Goal: Task Accomplishment & Management: Complete application form

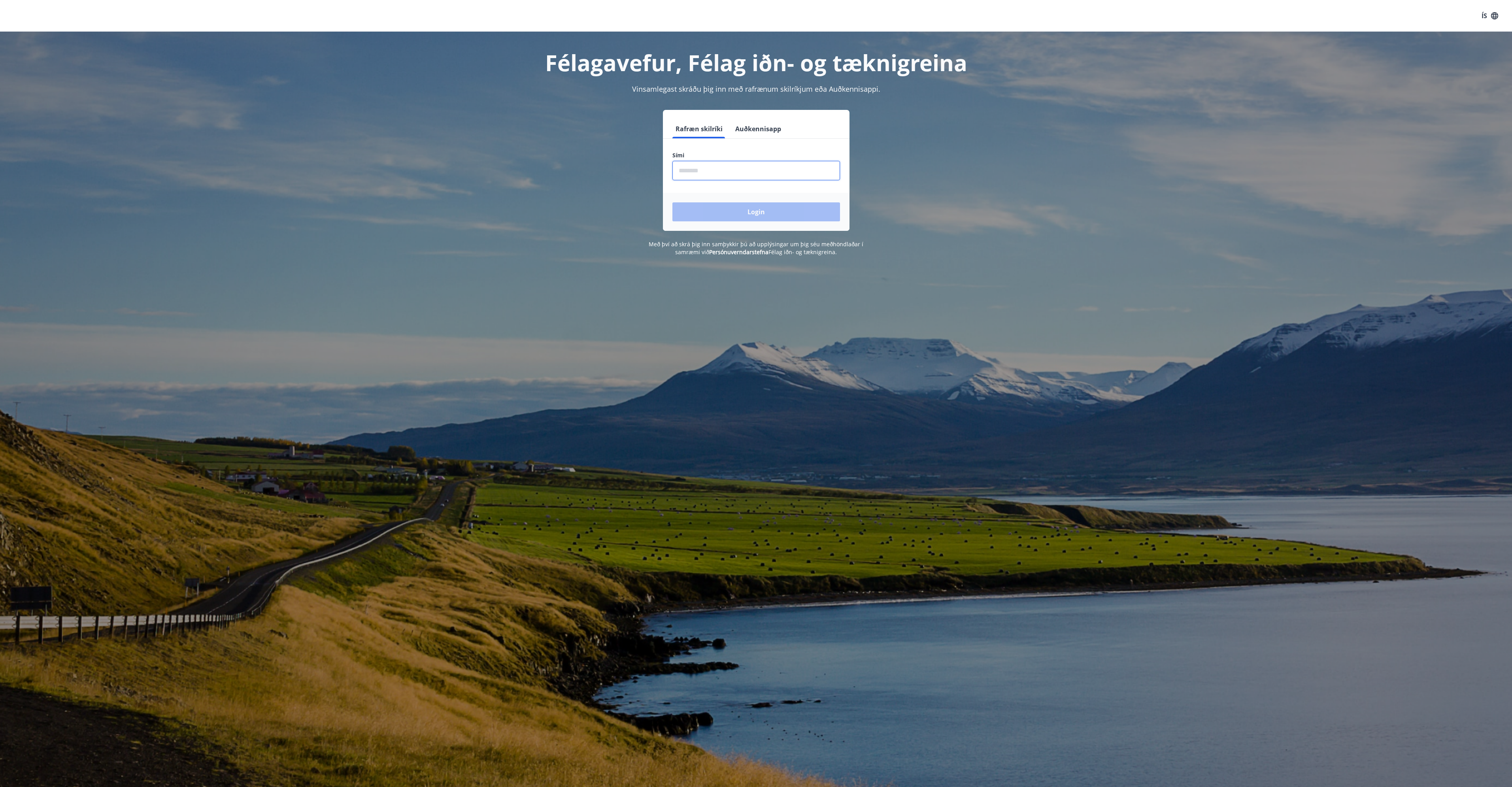
type input "********"
click at [747, 206] on button "Login" at bounding box center [757, 212] width 168 height 19
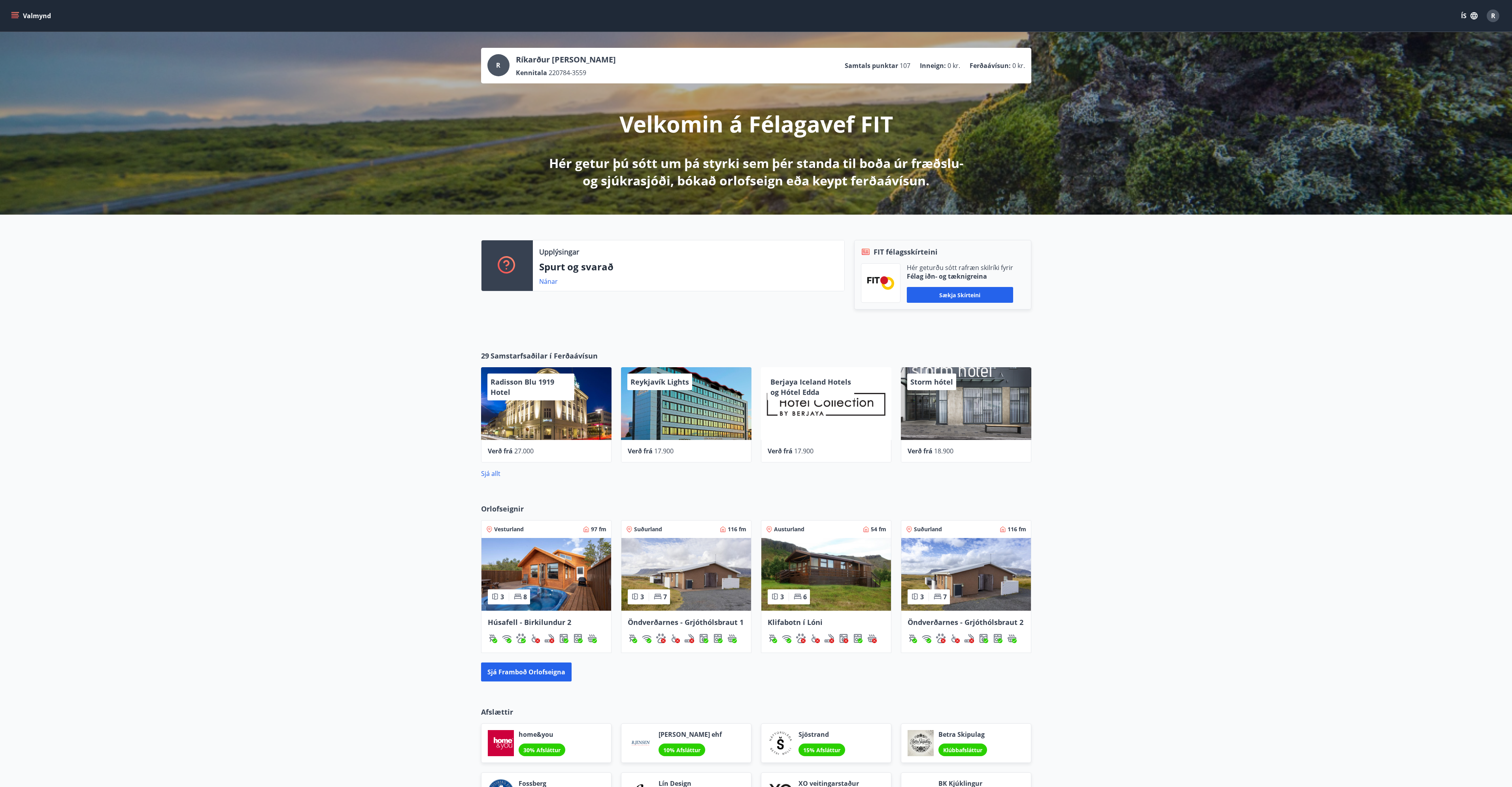
click at [18, 13] on icon "menu" at bounding box center [15, 16] width 8 height 8
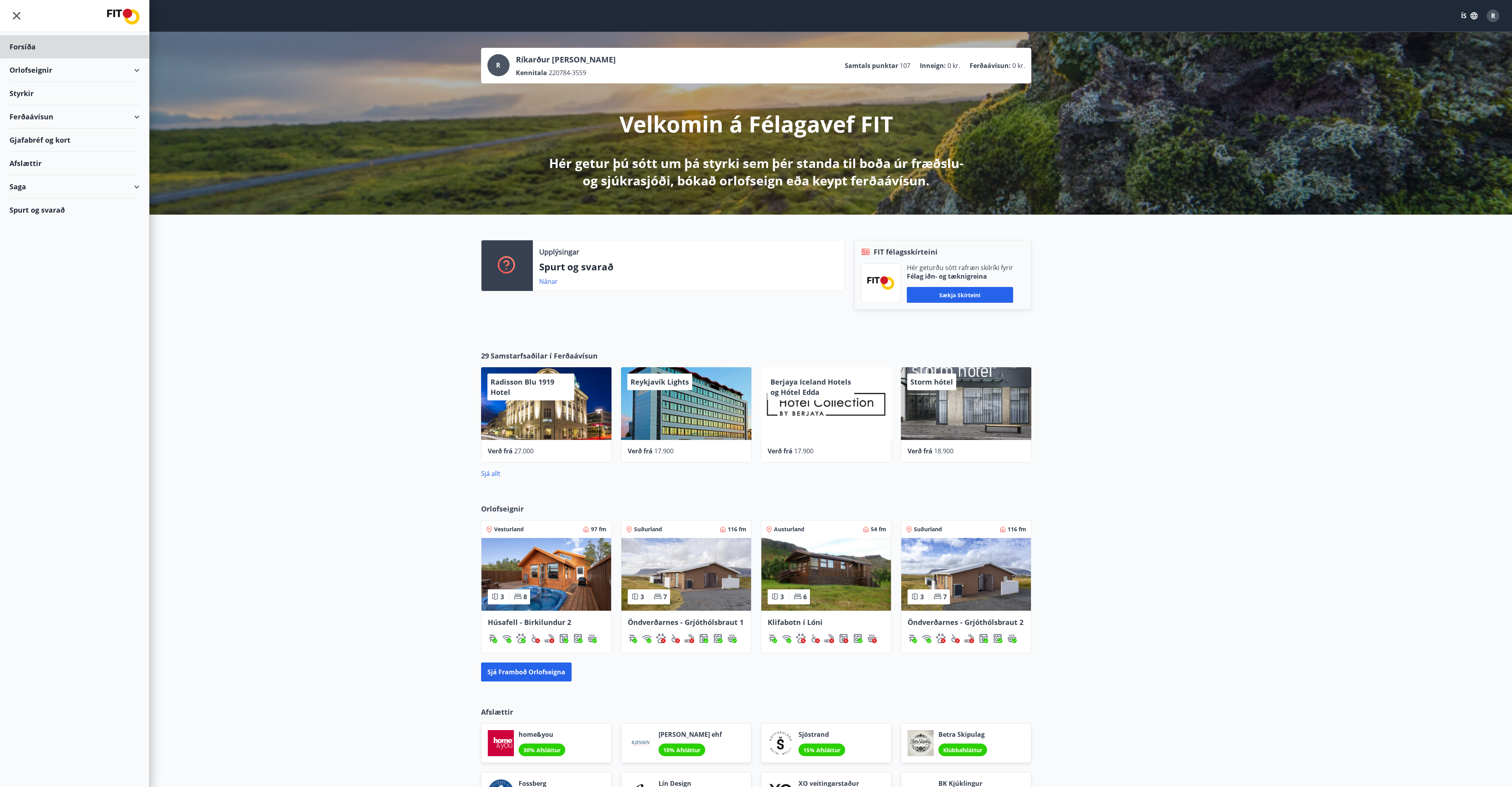
click at [39, 59] on div "Styrkir" at bounding box center [74, 47] width 130 height 23
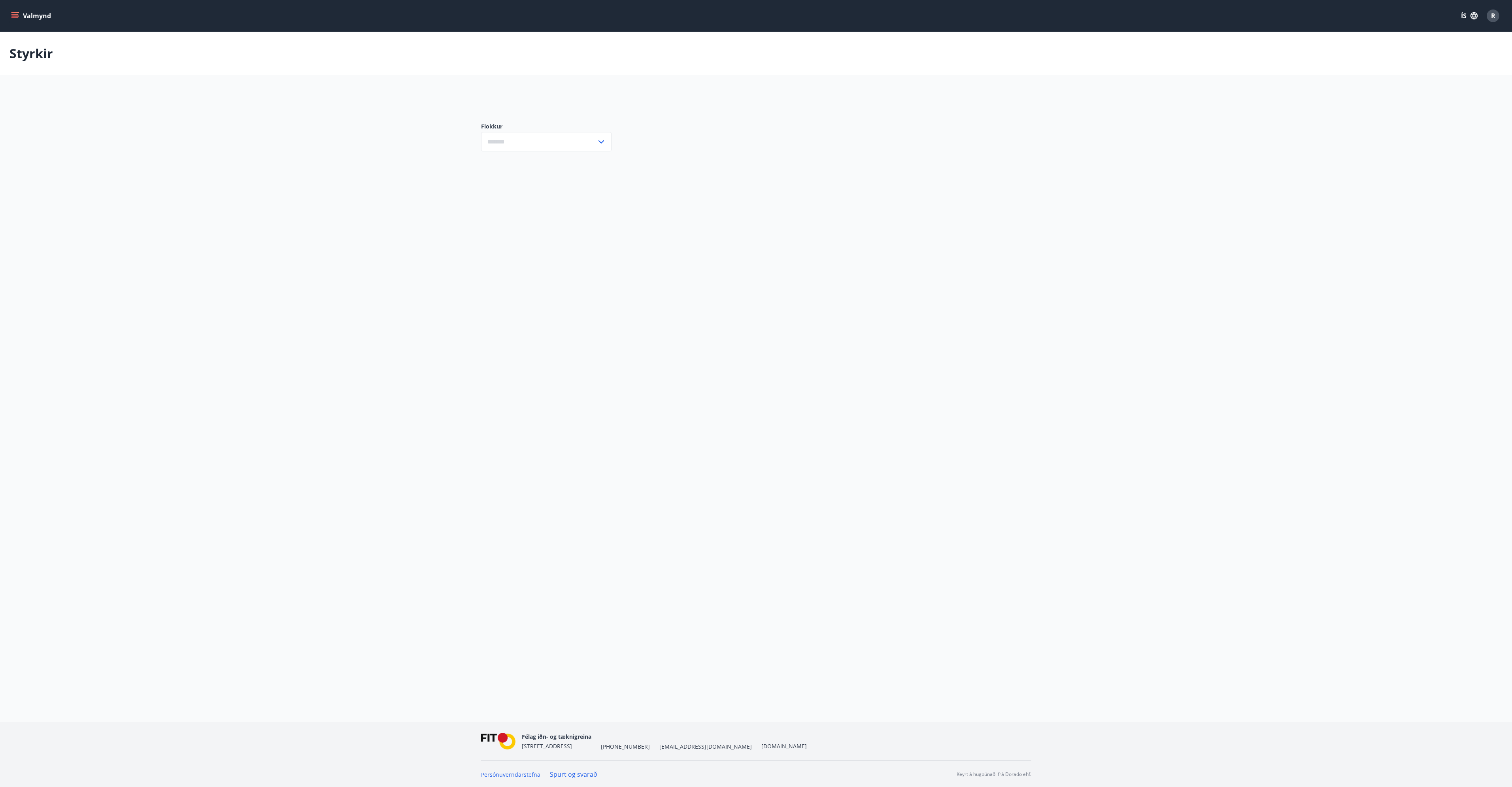
type input "***"
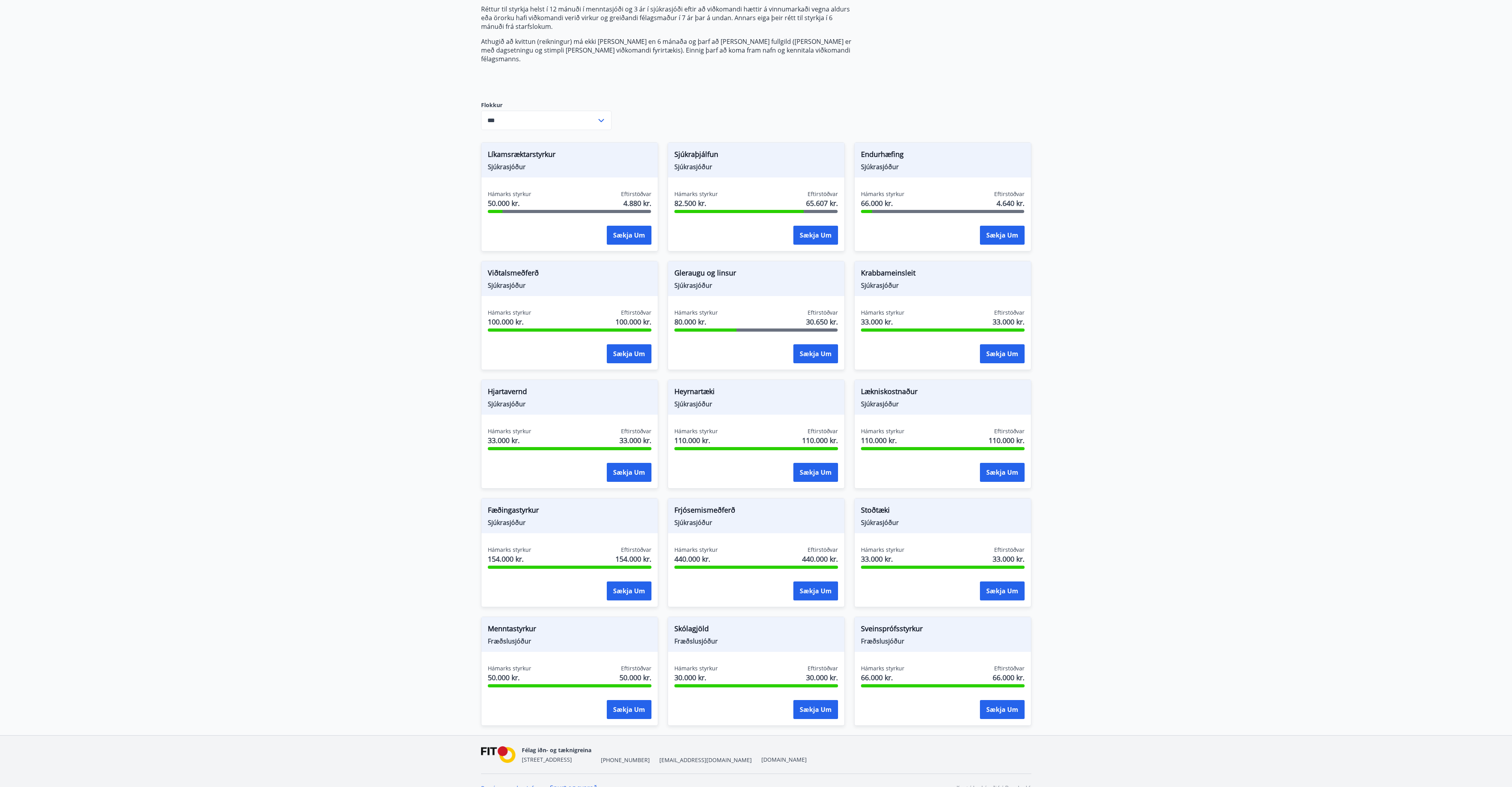
scroll to position [139, 0]
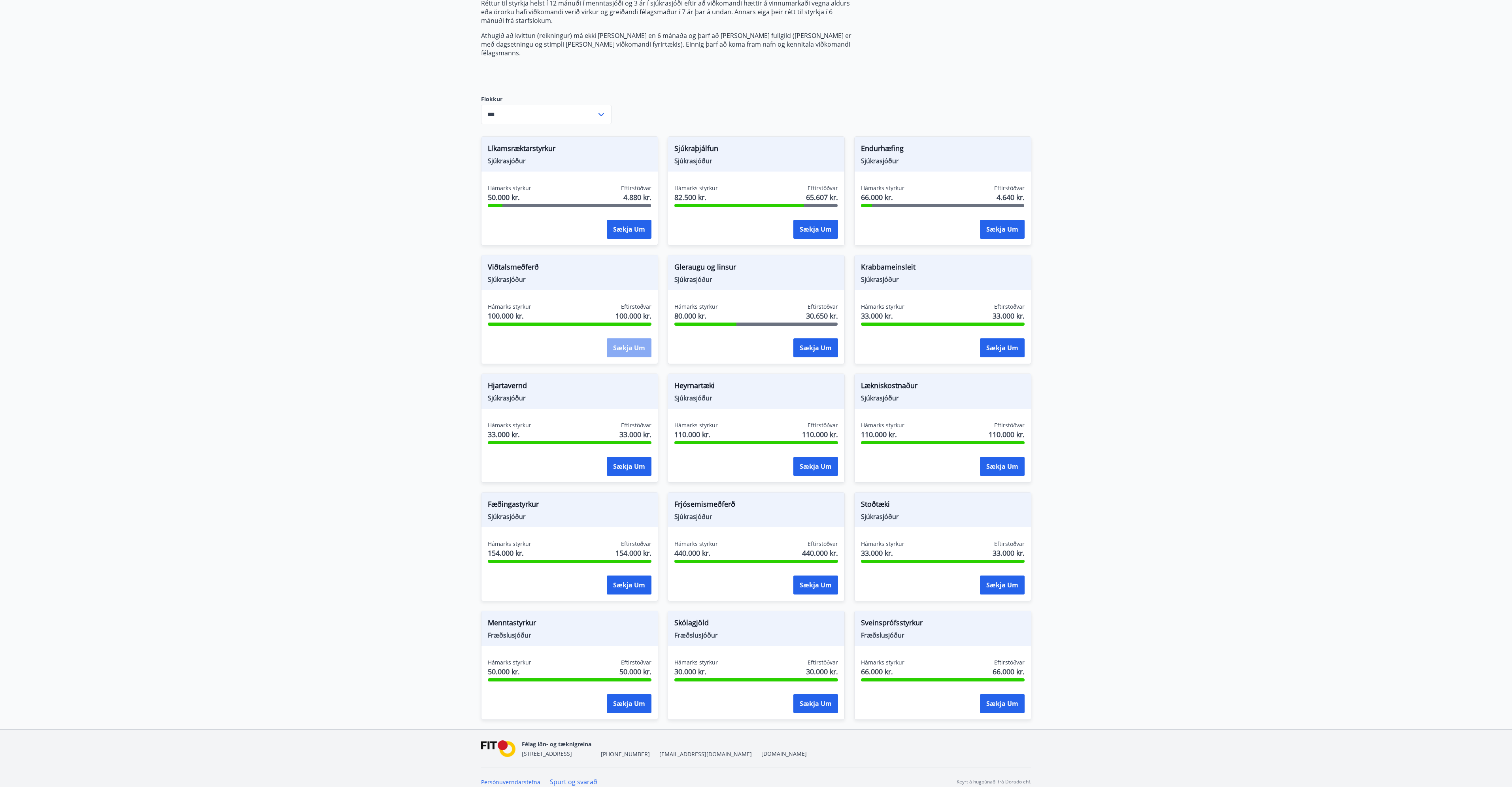
click at [625, 339] on button "Sækja um" at bounding box center [629, 348] width 45 height 19
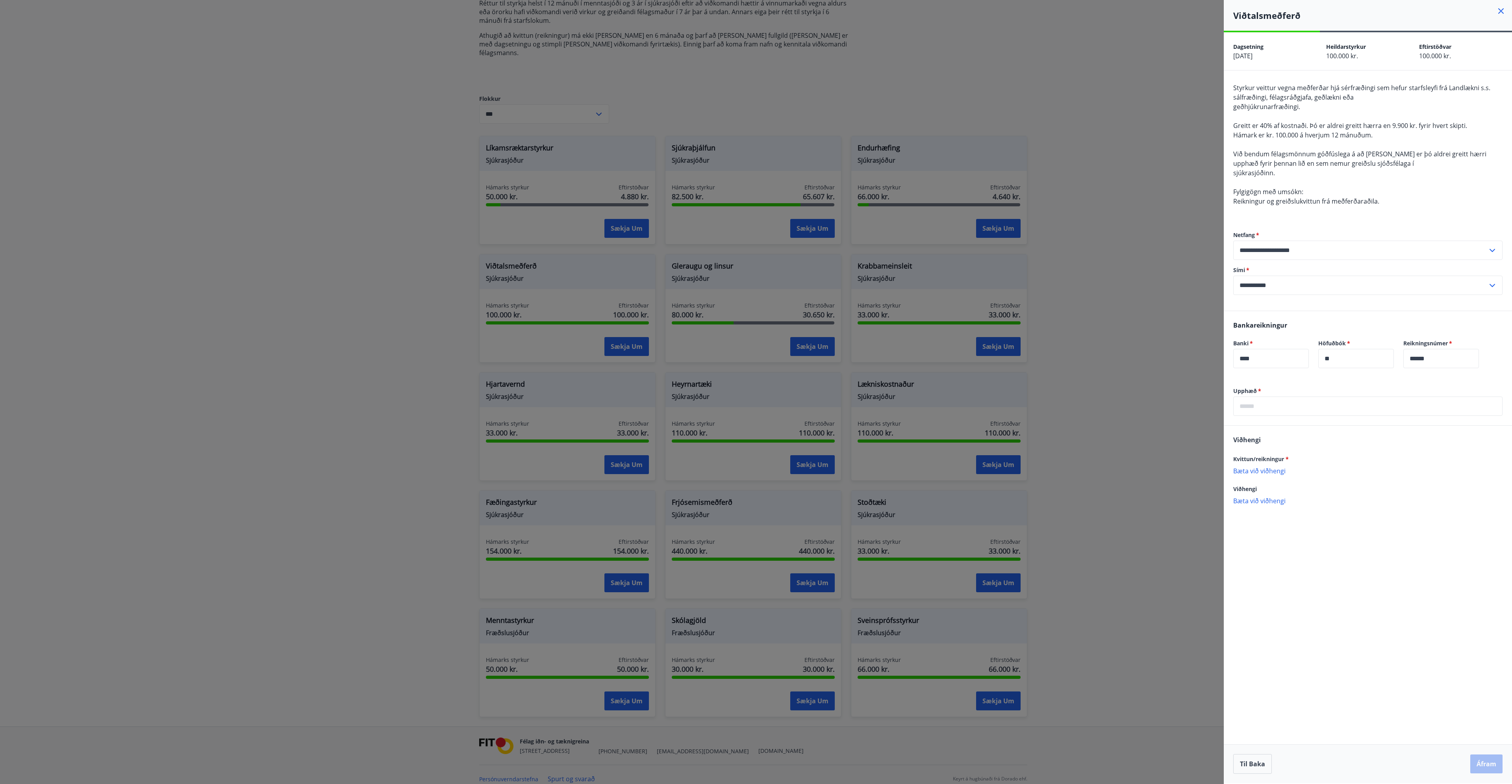
click at [1067, 371] on div at bounding box center [756, 392] width 1512 height 784
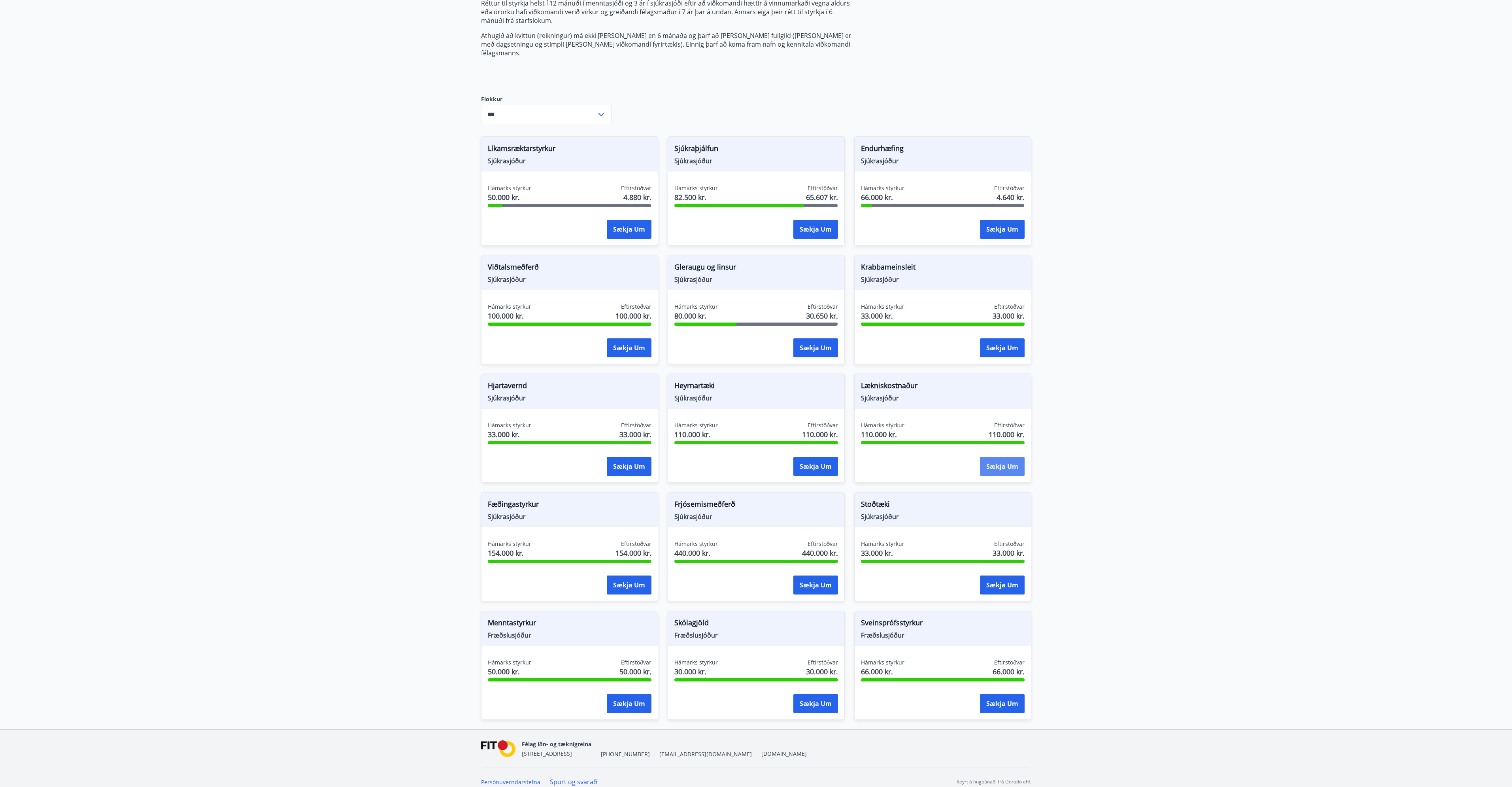
click at [1007, 457] on button "Sækja um" at bounding box center [1002, 466] width 45 height 19
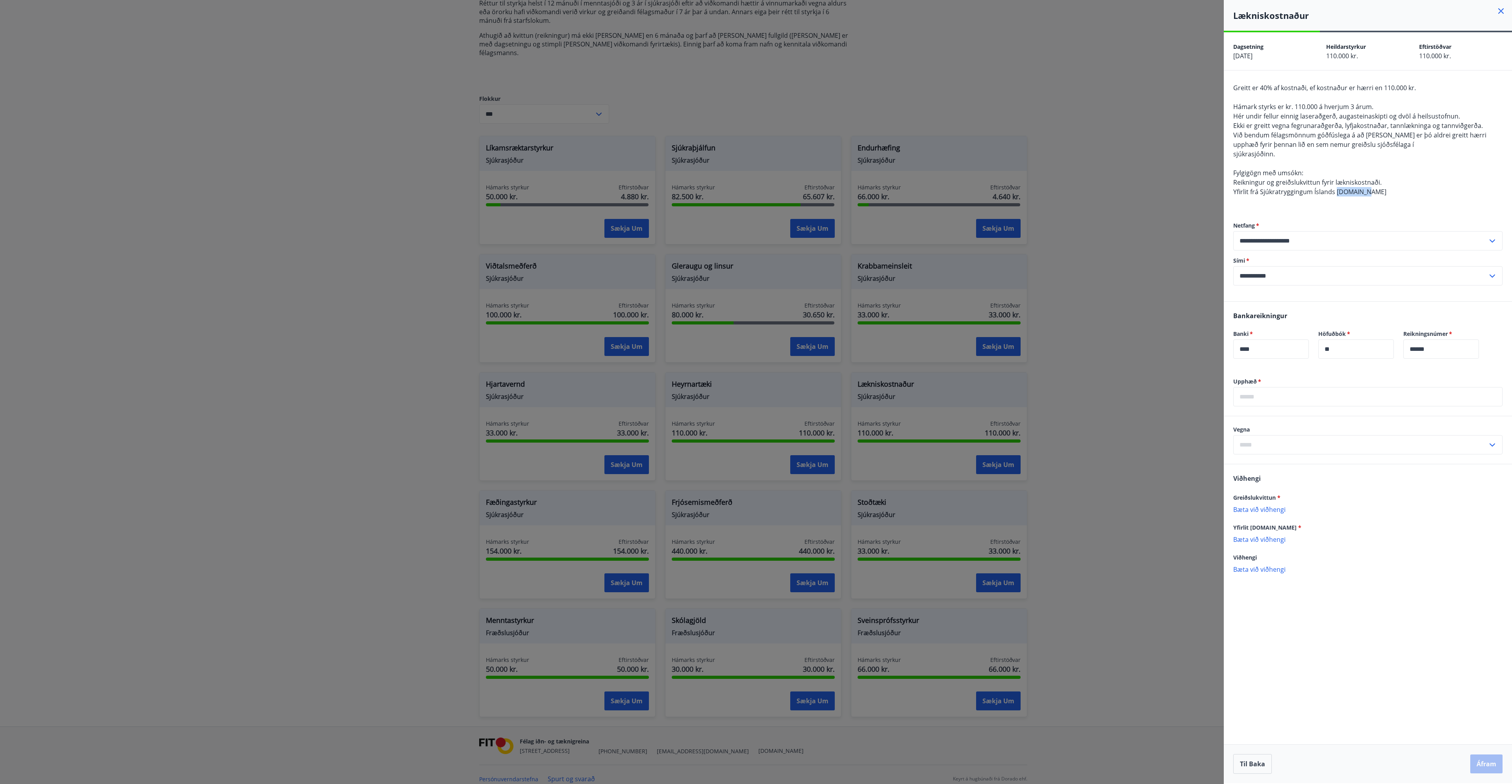
drag, startPoint x: 1368, startPoint y: 192, endPoint x: 1336, endPoint y: 191, distance: 32.0
click at [1336, 191] on div "Greitt er 40% af kostnaði, ef kostnaður er hærri en 110.000 kr. Hámark styrks e…" at bounding box center [1368, 144] width 269 height 123
click at [1261, 539] on p "Bæta við viðhengi" at bounding box center [1368, 539] width 269 height 8
drag, startPoint x: 1360, startPoint y: 194, endPoint x: 1336, endPoint y: 194, distance: 24.0
click at [1336, 194] on div "Greitt er 40% af kostnaði, ef kostnaður er hærri en 110.000 kr. Hámark styrks e…" at bounding box center [1368, 144] width 269 height 123
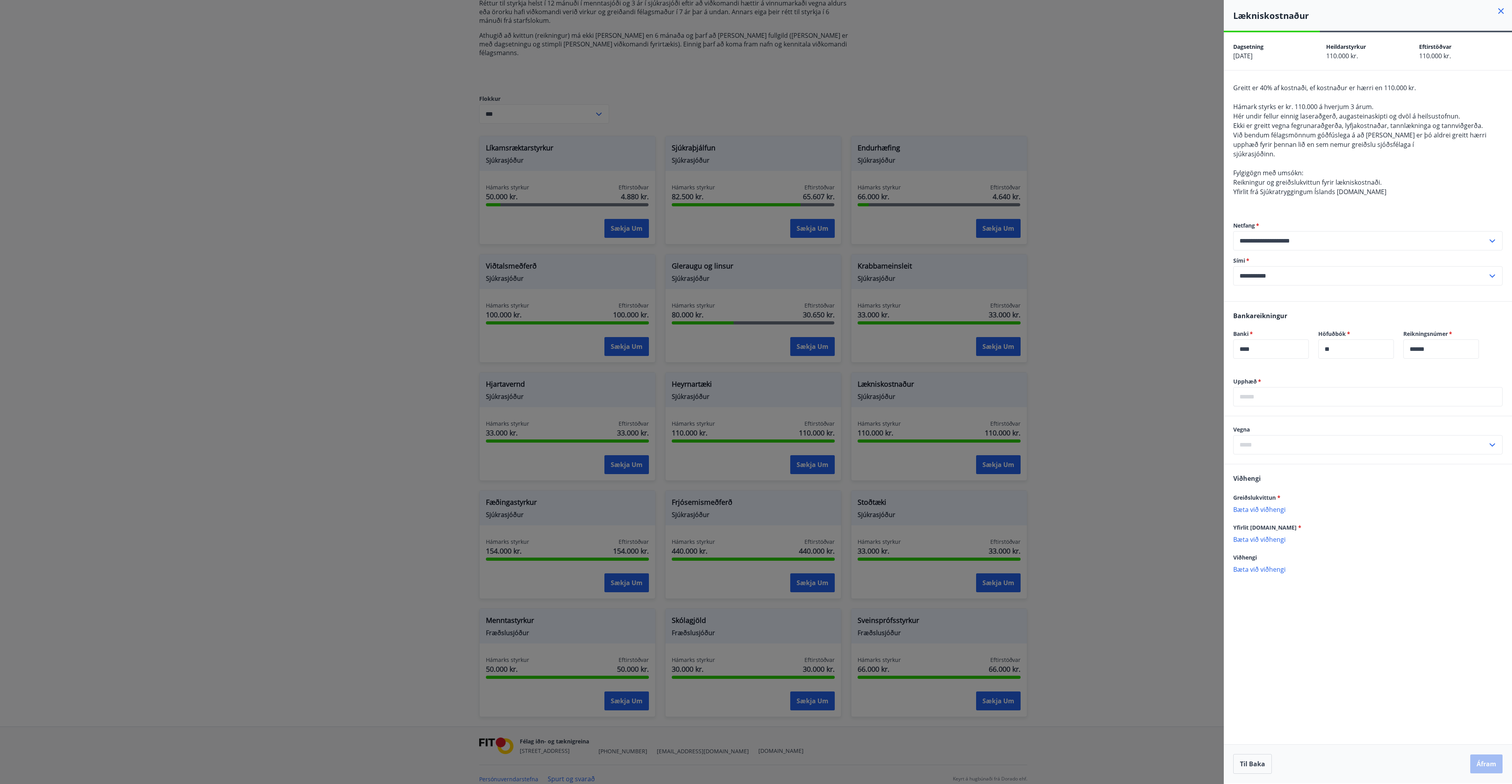
click at [1119, 64] on div at bounding box center [756, 392] width 1512 height 784
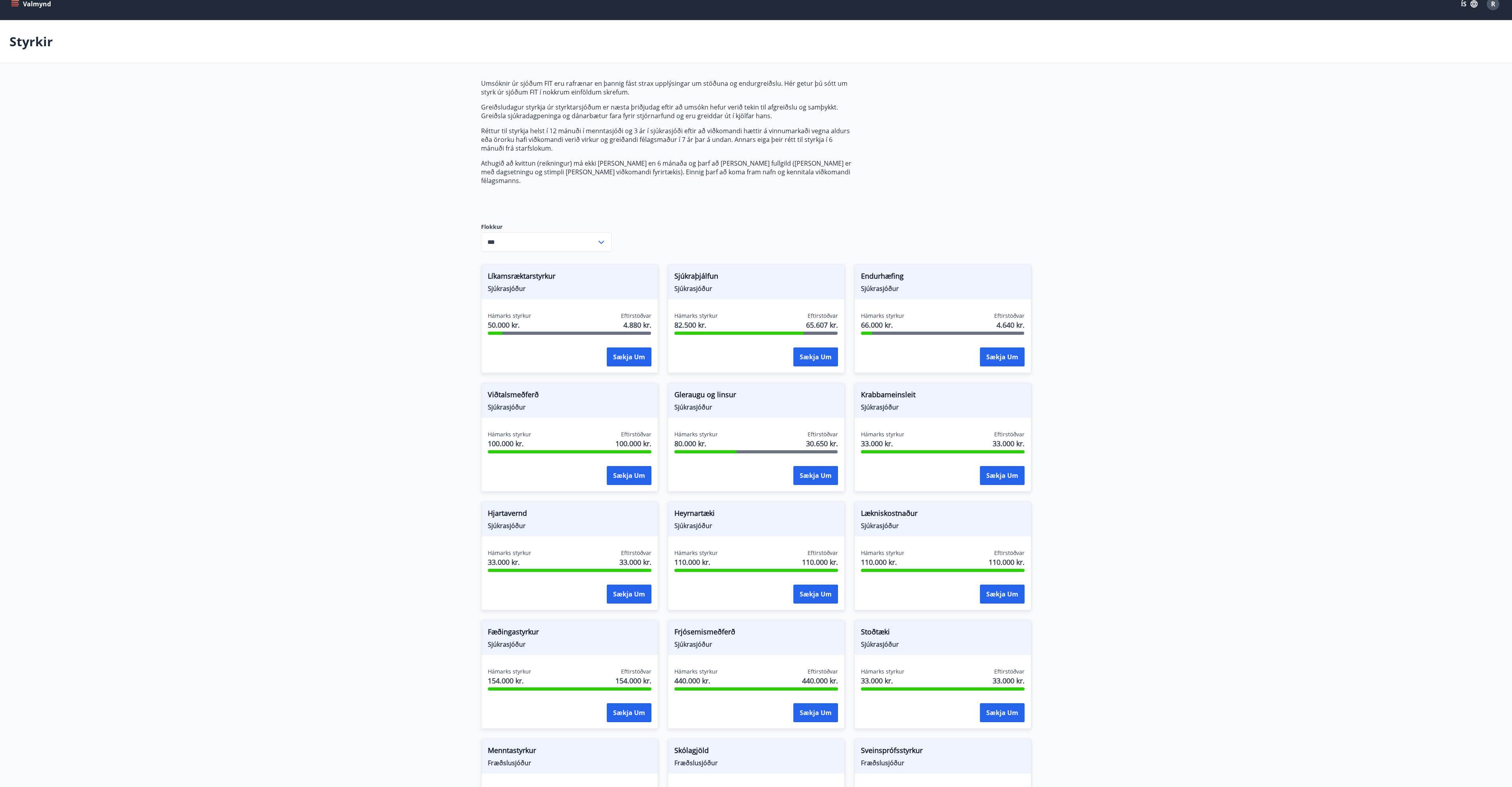
scroll to position [0, 0]
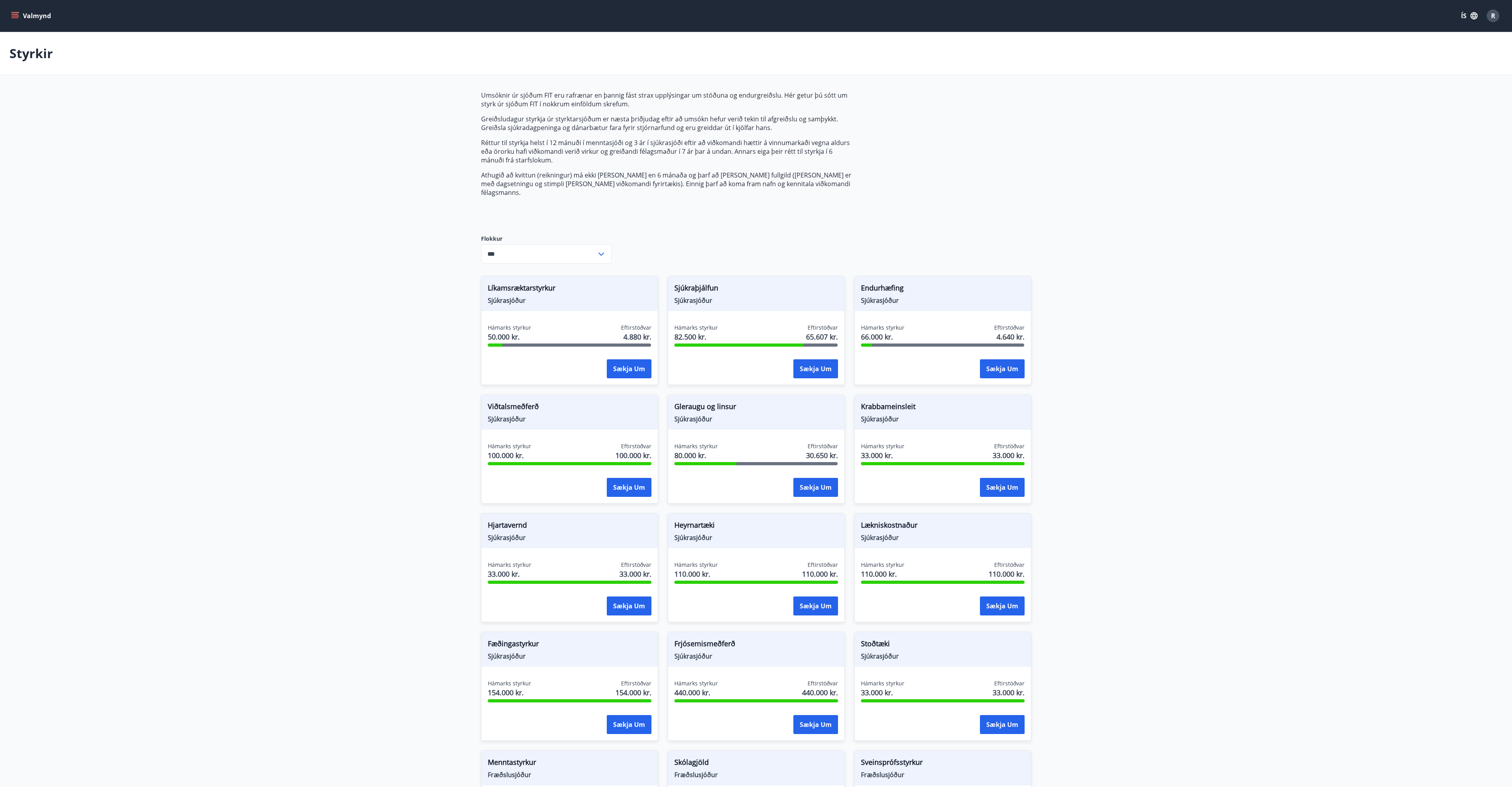
click at [19, 13] on icon "menu" at bounding box center [15, 16] width 8 height 8
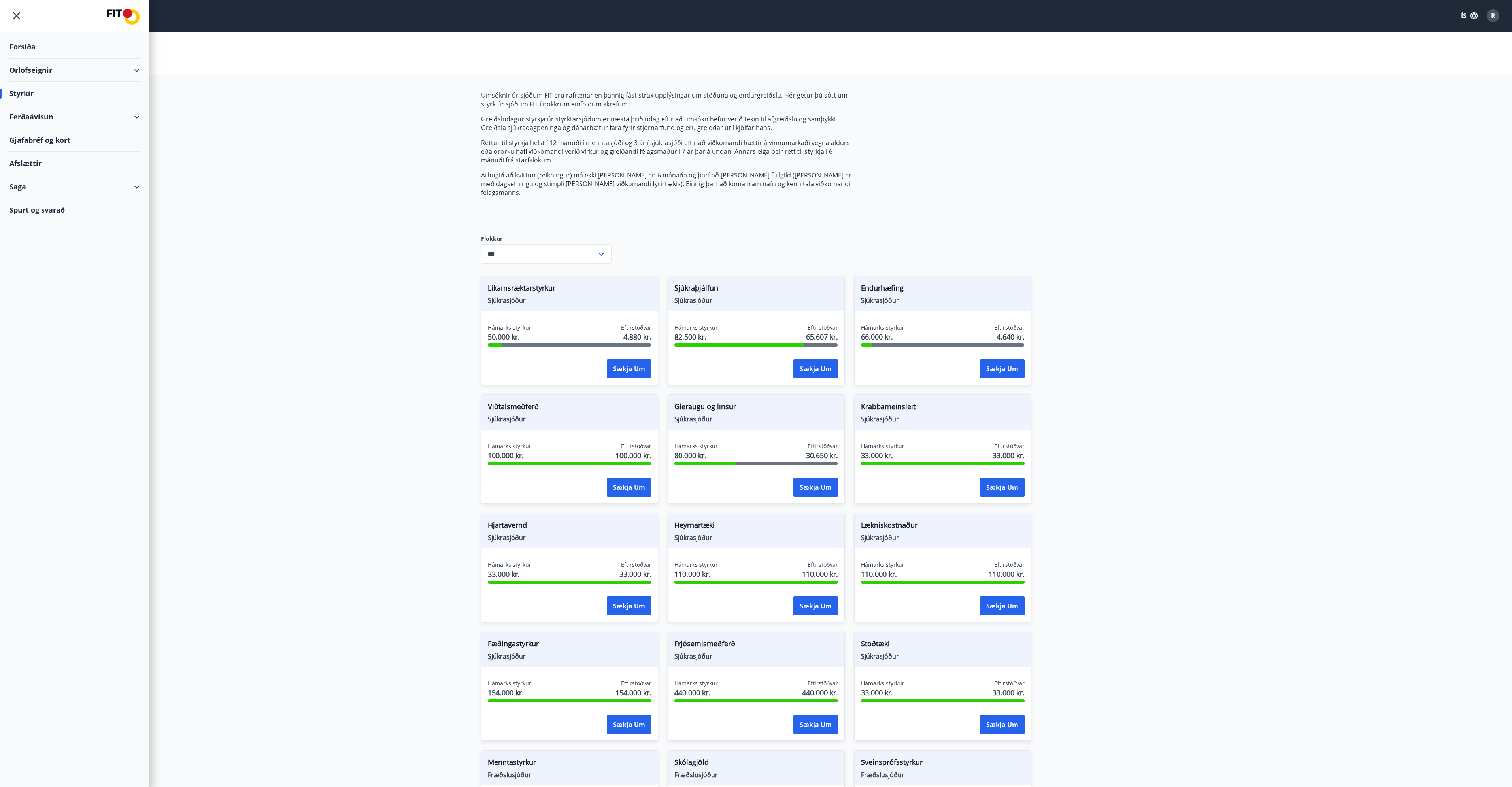
click at [56, 209] on div "Spurt og svarað" at bounding box center [74, 210] width 130 height 23
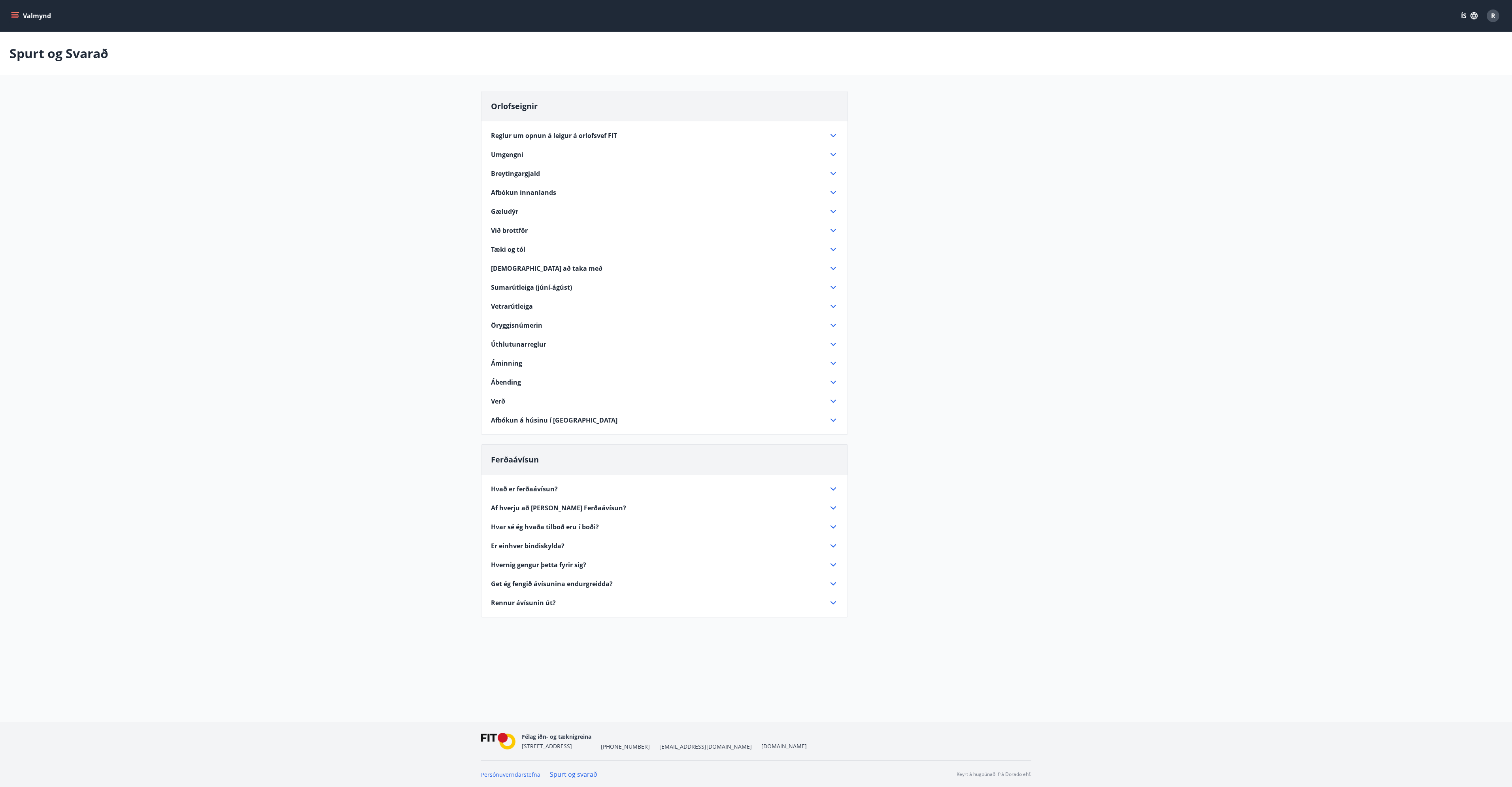
click at [31, 13] on button "Valmynd" at bounding box center [31, 15] width 45 height 14
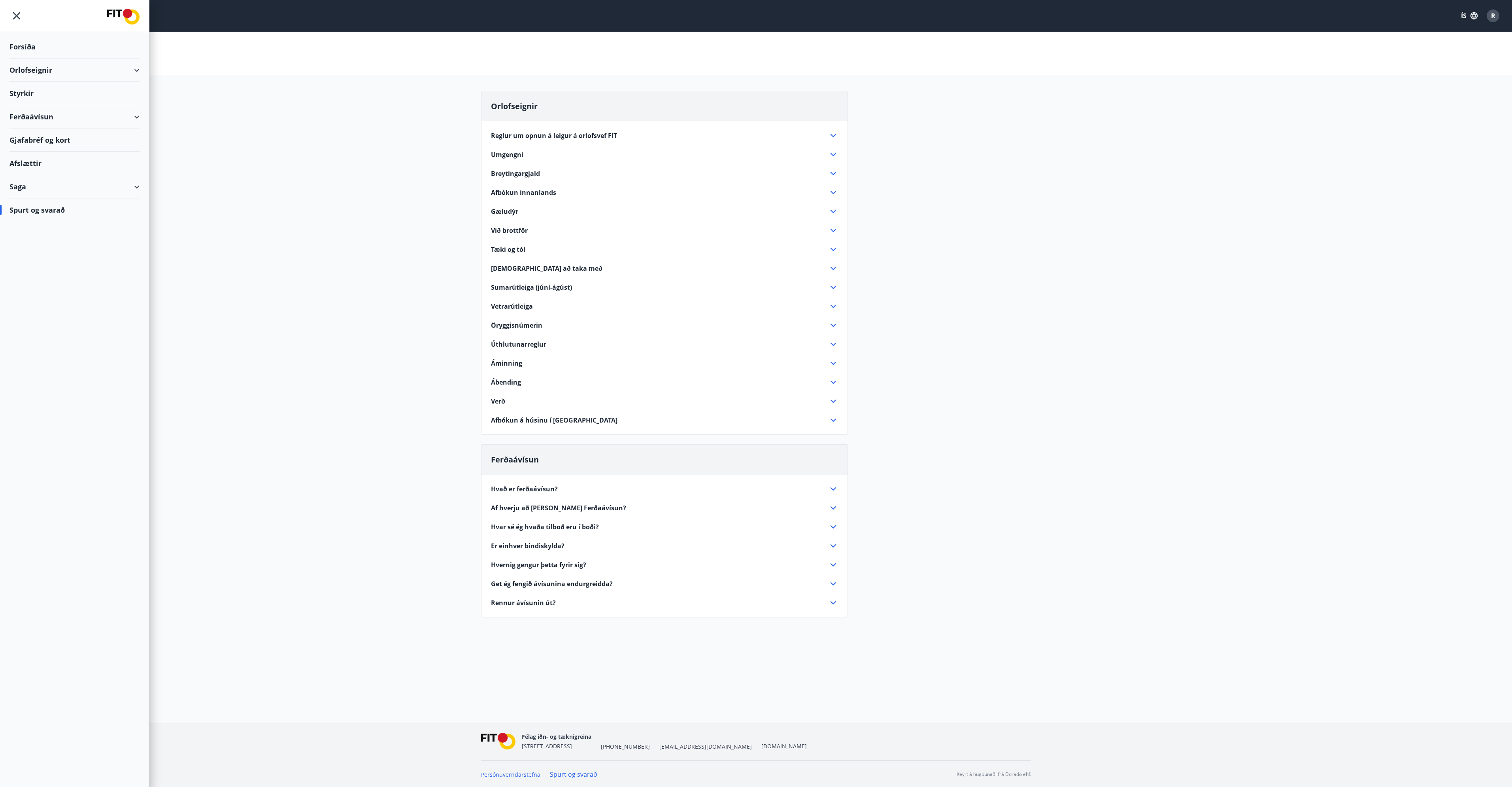
click at [1497, 13] on div "R" at bounding box center [1493, 15] width 13 height 13
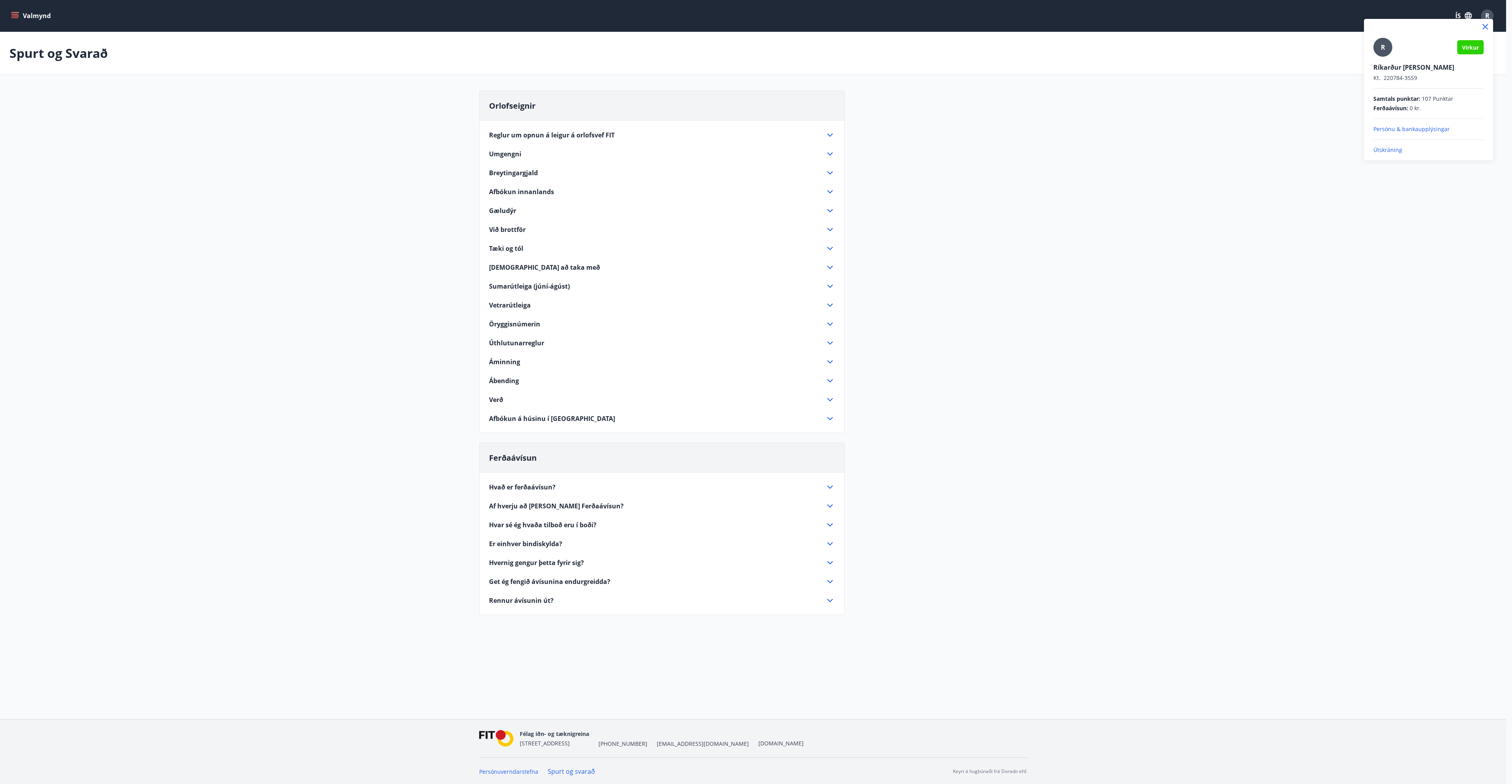
click at [9, 10] on div at bounding box center [756, 392] width 1512 height 784
click at [13, 15] on icon "menu" at bounding box center [15, 14] width 7 height 1
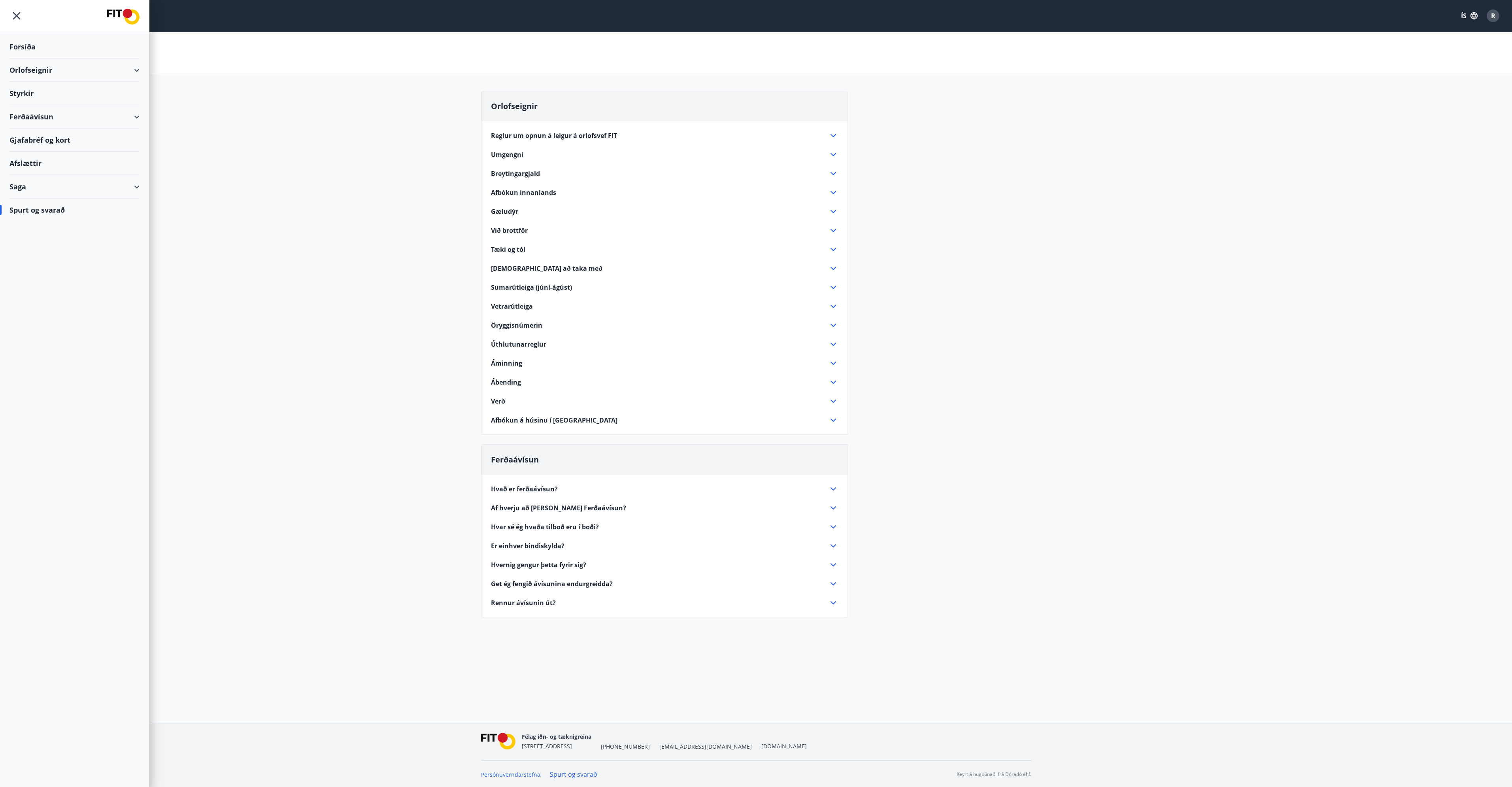
click at [30, 59] on div "Styrkir" at bounding box center [74, 47] width 130 height 23
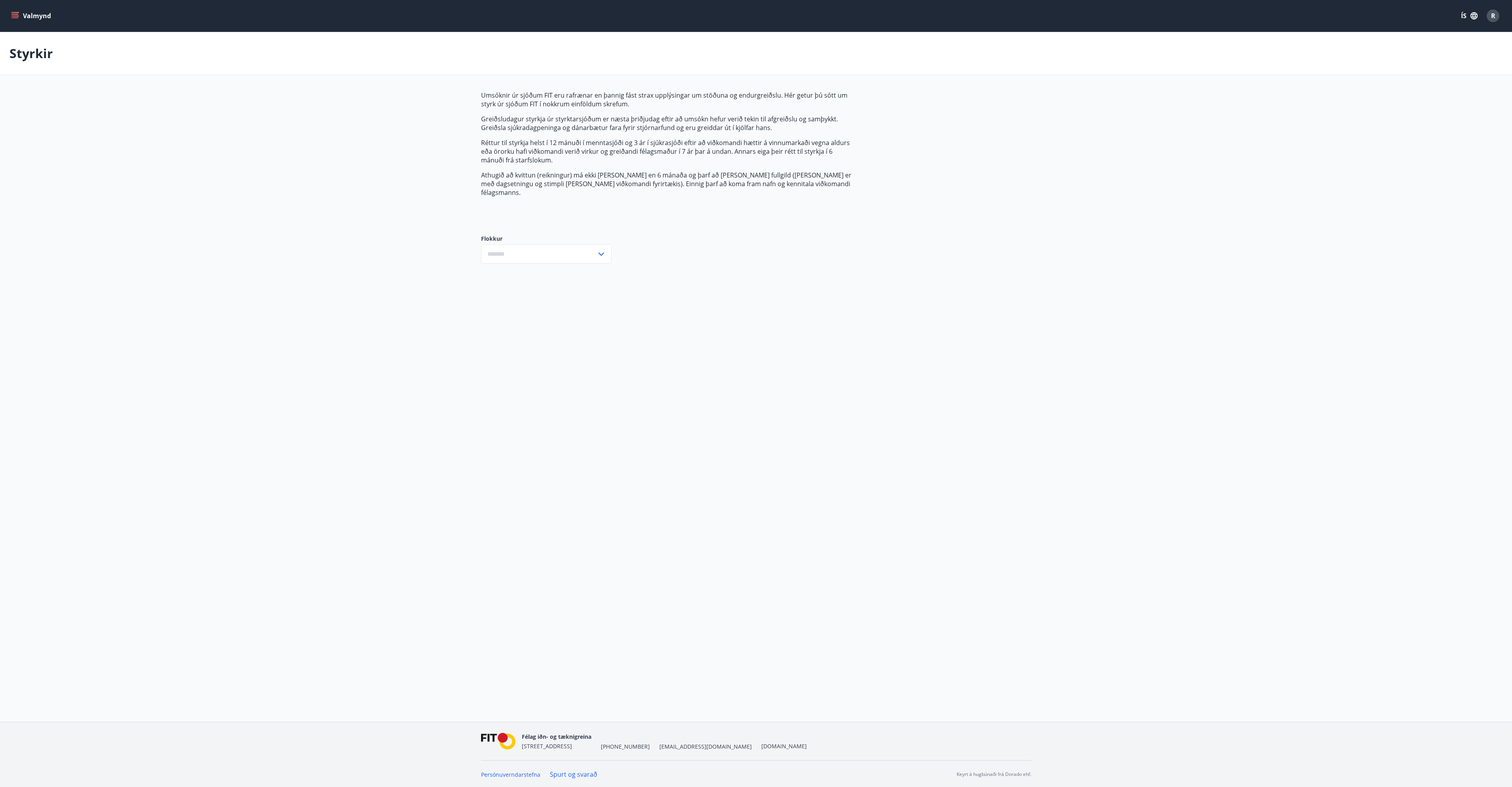
type input "***"
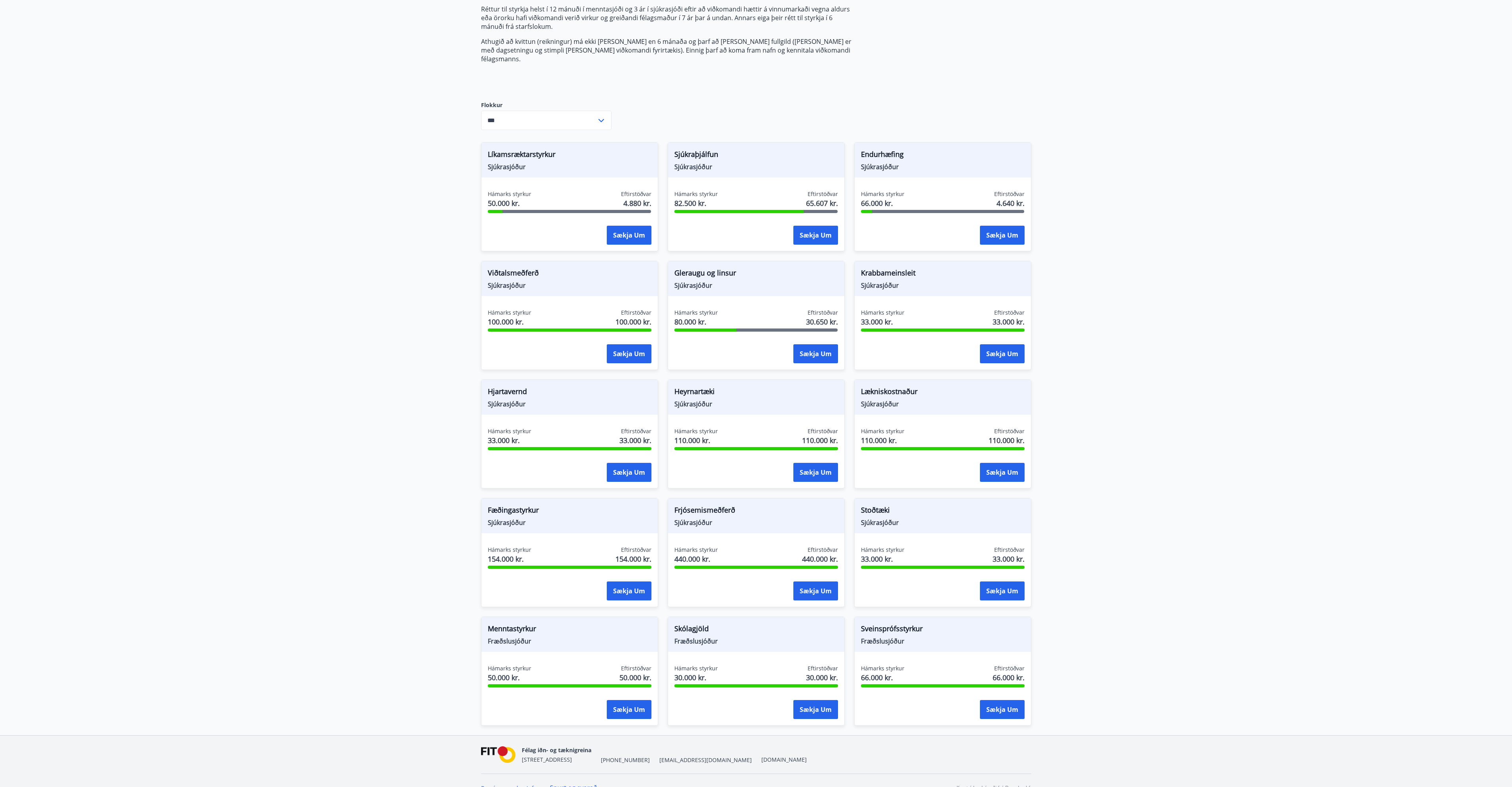
scroll to position [139, 0]
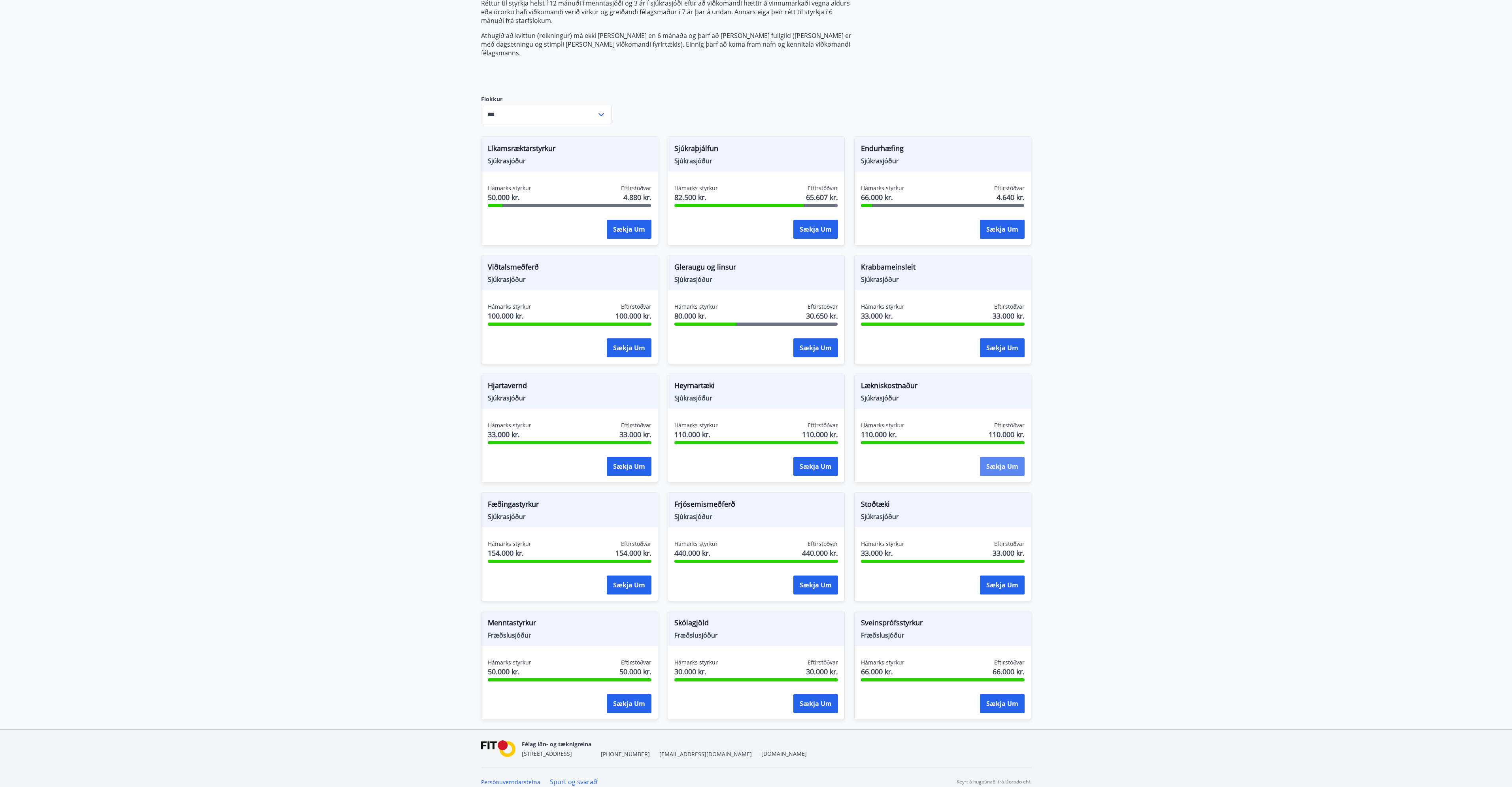
click at [982, 457] on button "Sækja um" at bounding box center [1002, 466] width 45 height 19
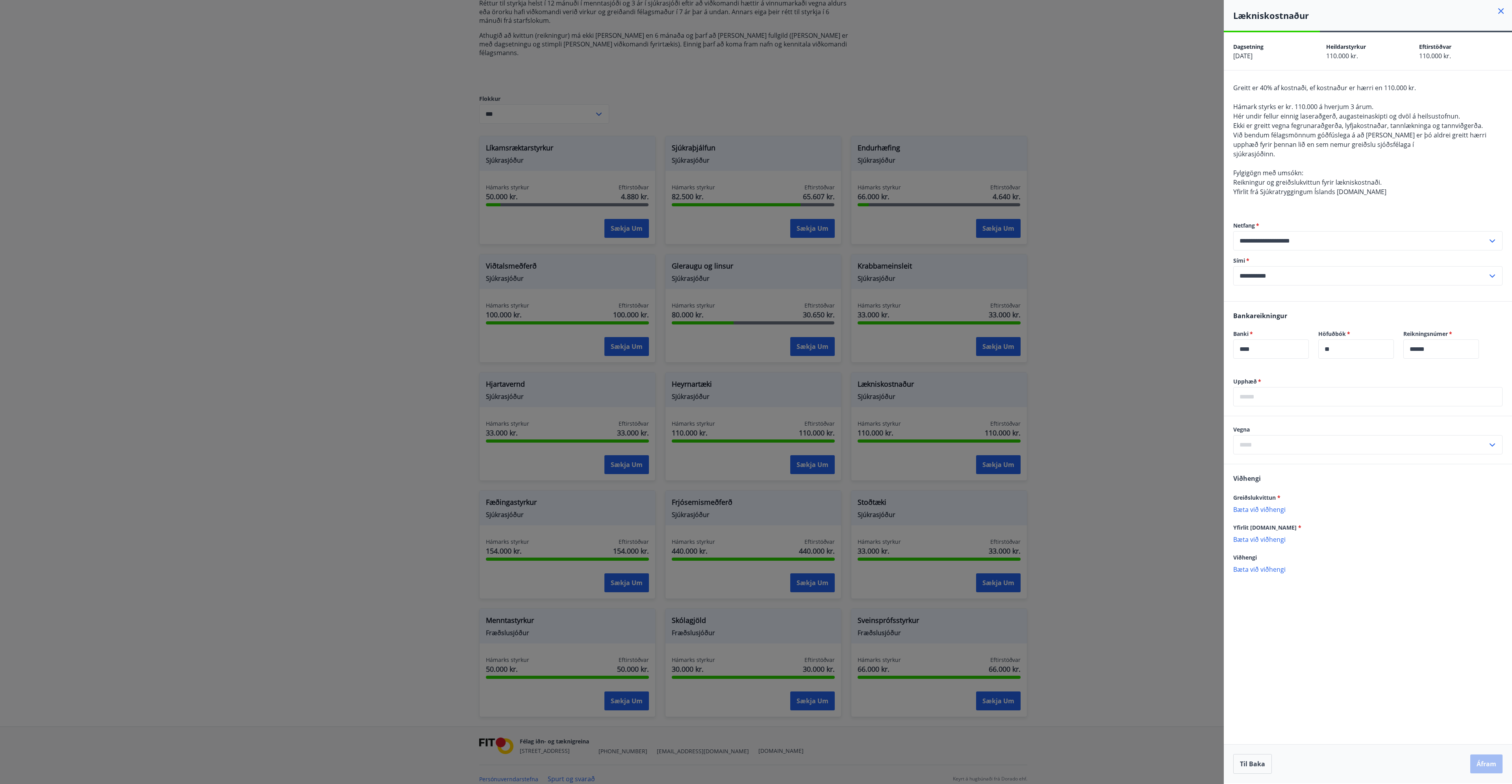
click at [1127, 139] on div at bounding box center [756, 392] width 1512 height 784
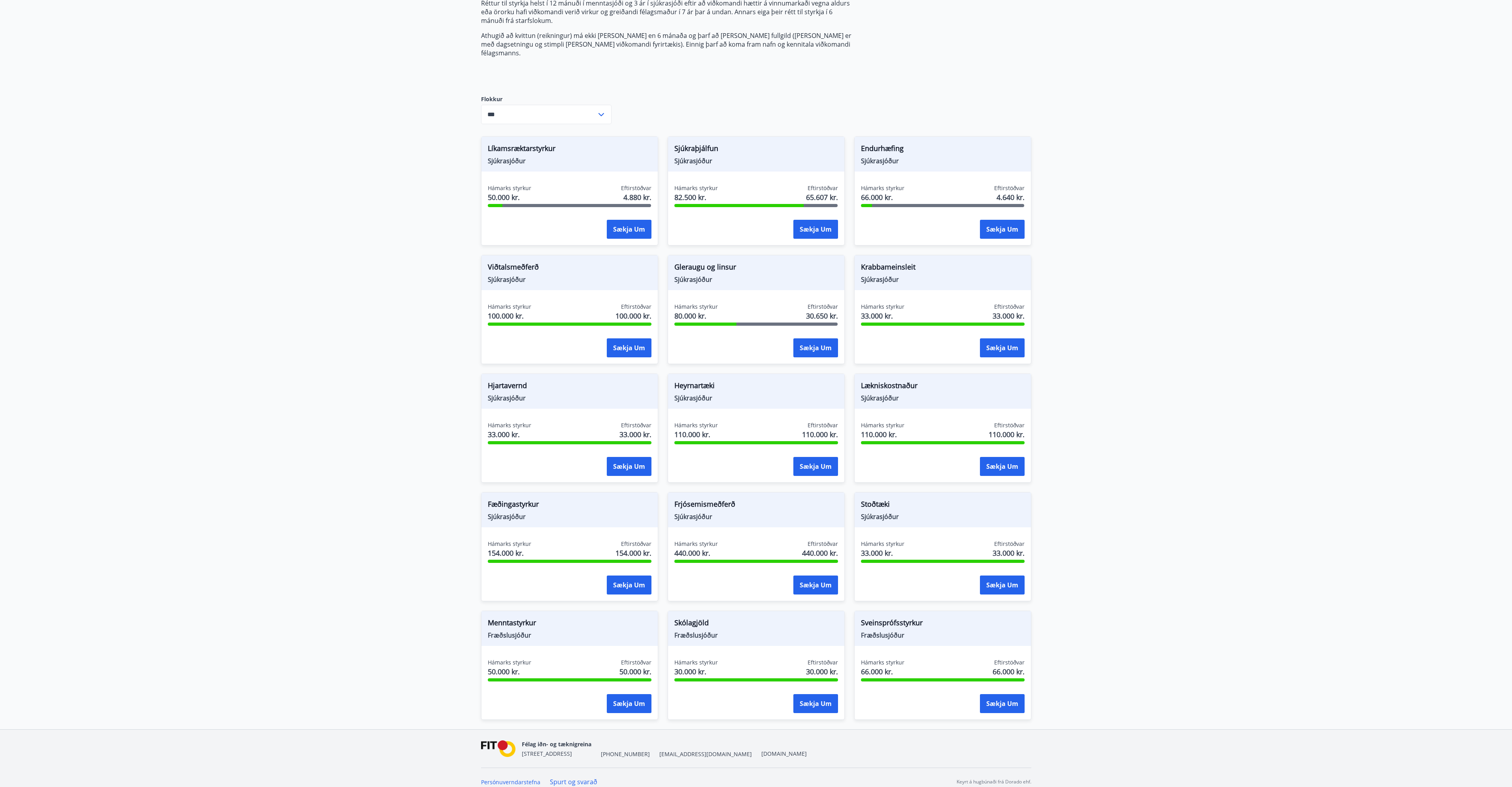
click at [900, 380] on span "Lækniskostnaður" at bounding box center [943, 387] width 164 height 13
click at [885, 394] on div "Lækniskostnaður Sjúkrasjóður" at bounding box center [943, 391] width 177 height 35
click at [991, 457] on button "Sækja um" at bounding box center [1002, 466] width 45 height 19
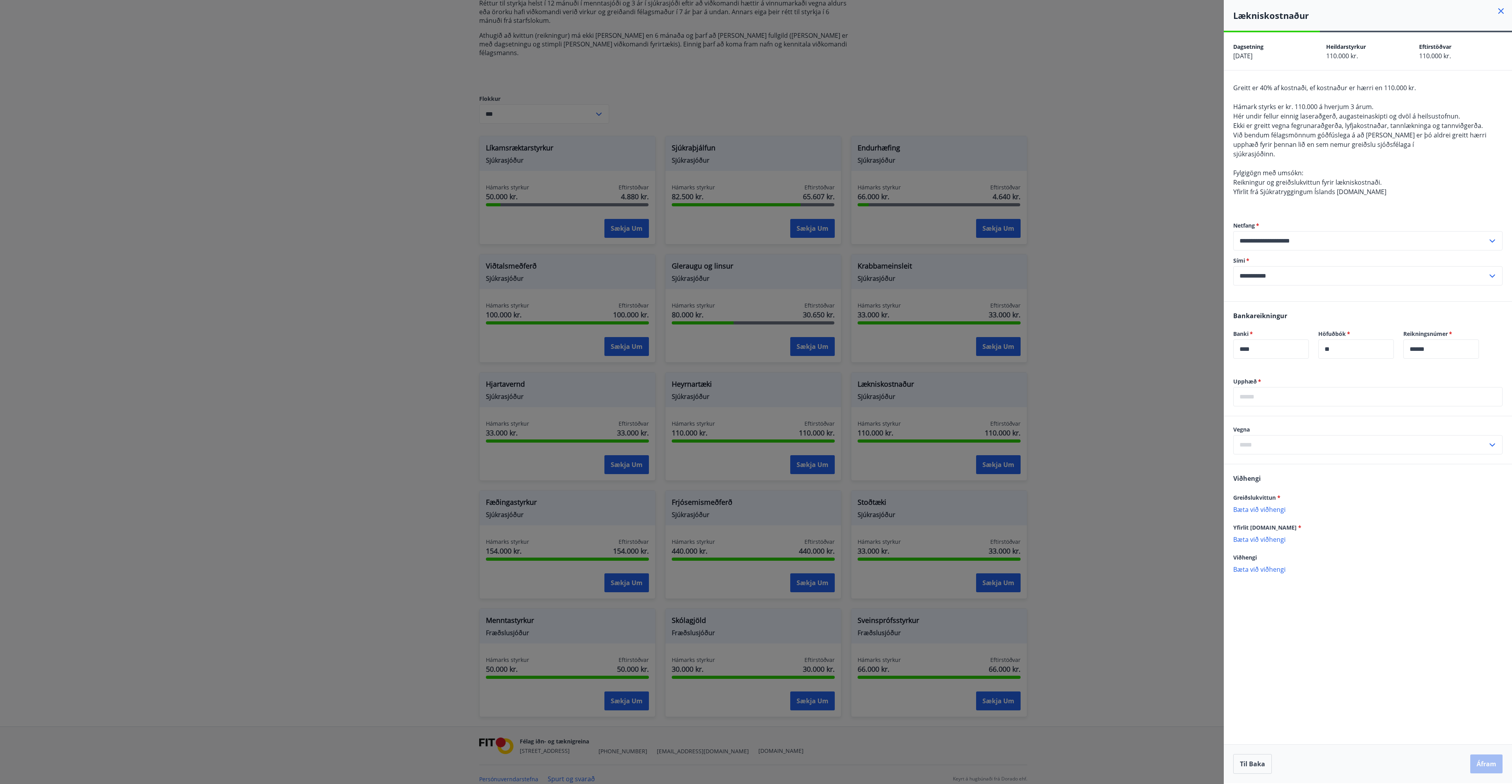
click at [1284, 399] on input "text" at bounding box center [1368, 396] width 269 height 19
click at [1052, 306] on div at bounding box center [756, 392] width 1512 height 784
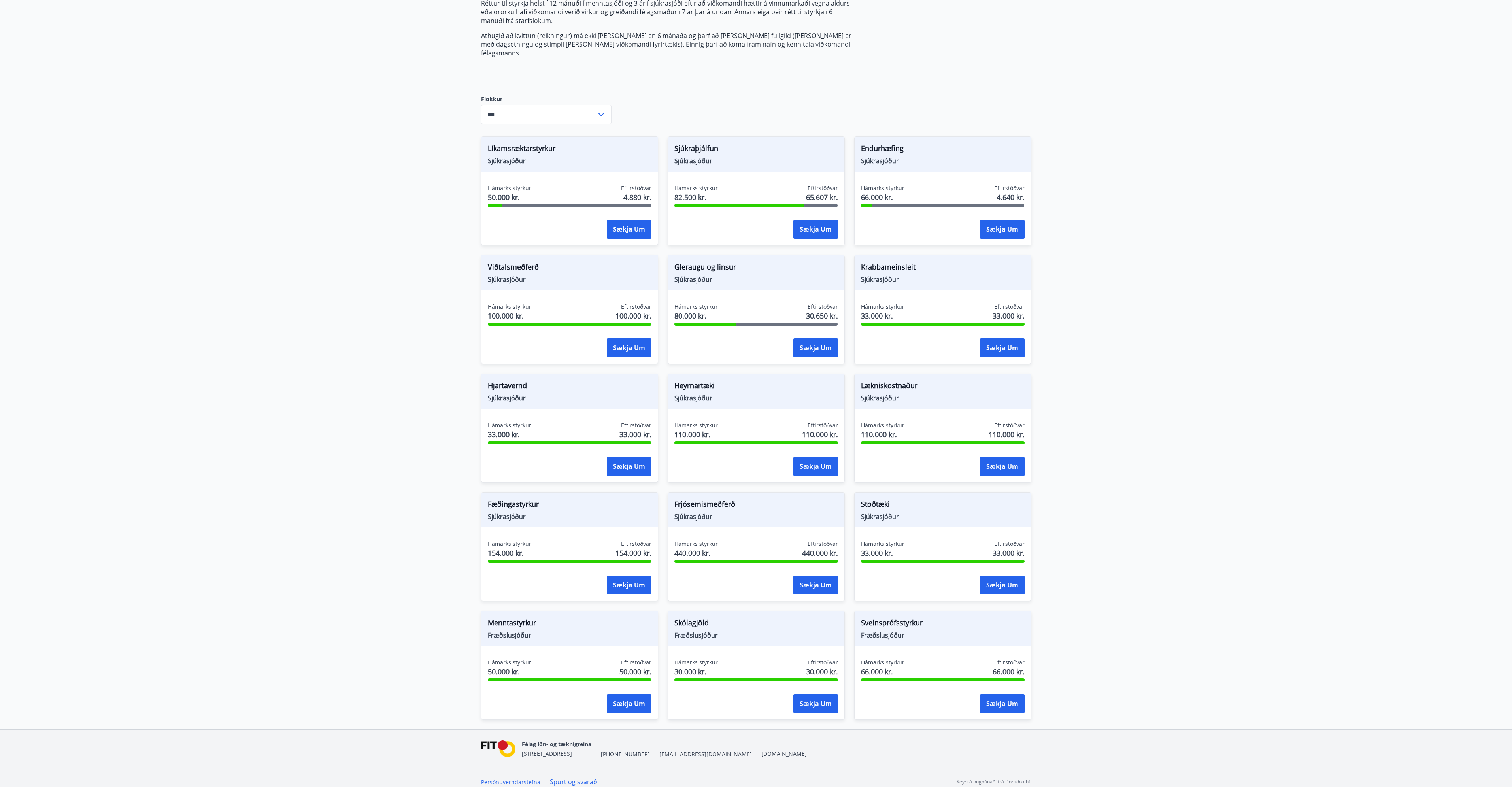
click at [897, 264] on span "Krabbameinsleit" at bounding box center [943, 268] width 164 height 13
click at [995, 338] on button "Sækja um" at bounding box center [1002, 348] width 45 height 19
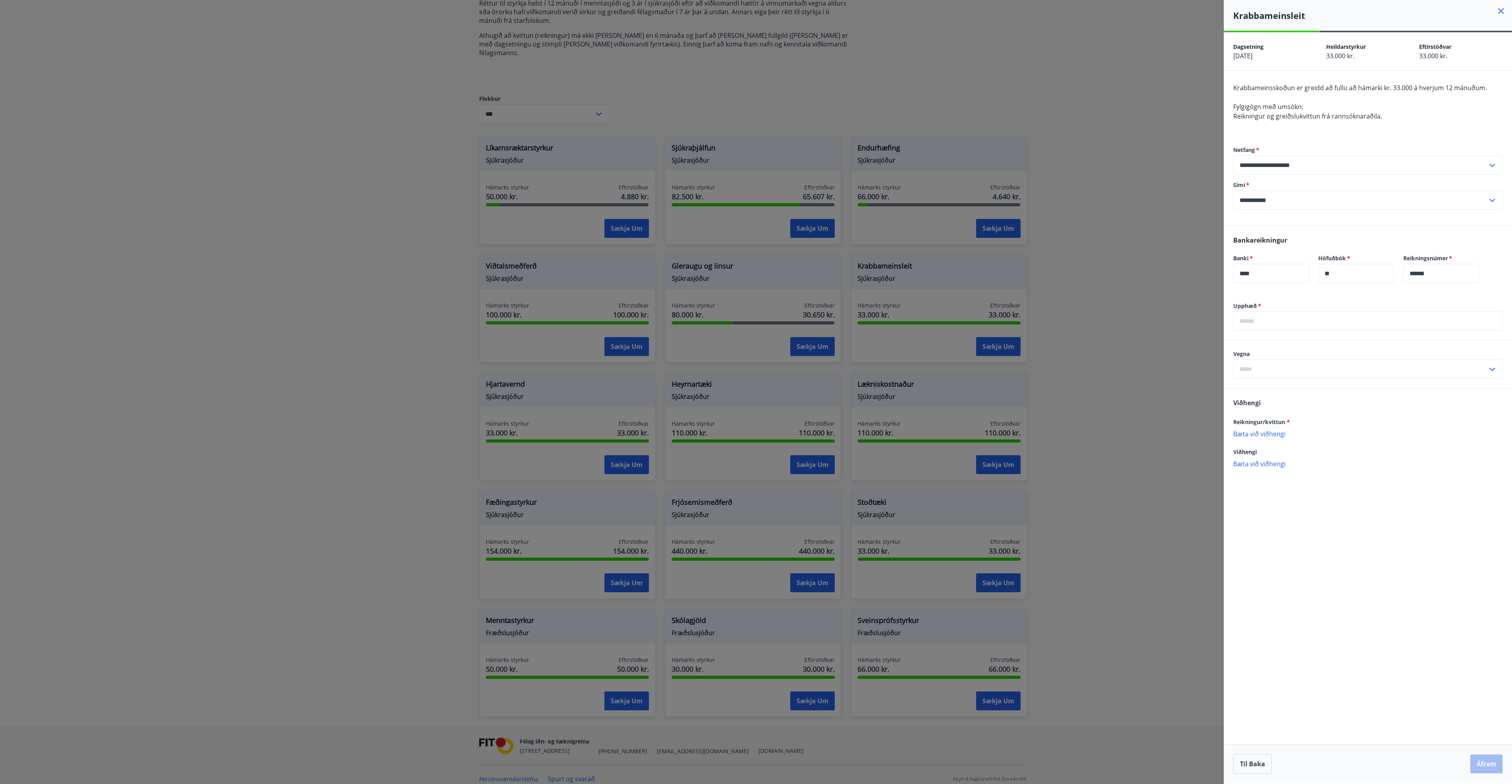
click at [1095, 329] on div at bounding box center [756, 392] width 1512 height 784
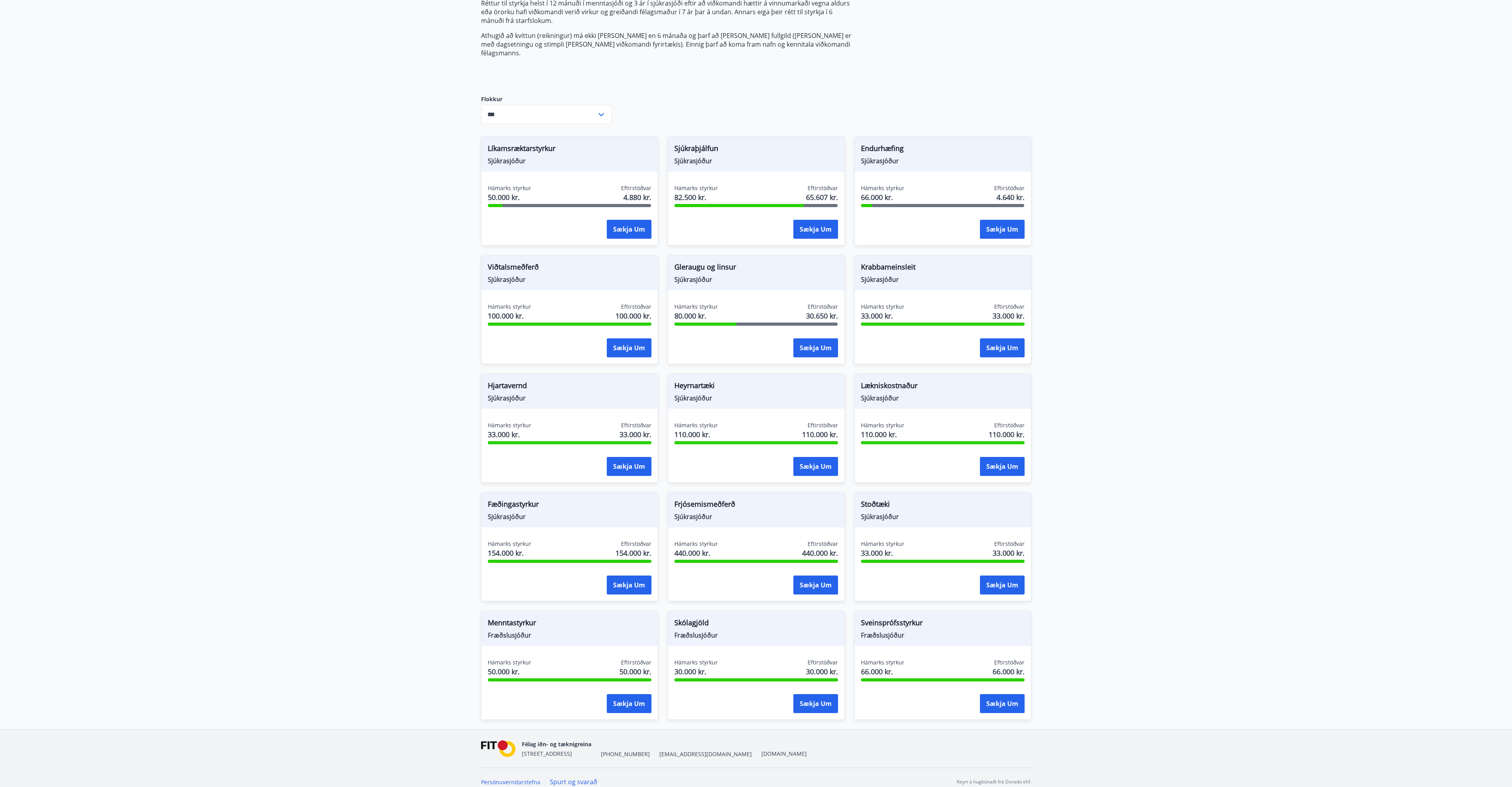
click at [900, 380] on span "Lækniskostnaður" at bounding box center [943, 387] width 164 height 13
click at [933, 447] on div "Hámarks styrkur 110.000 kr. Eftirstöðvar 110.000 kr. Sækja um" at bounding box center [943, 450] width 177 height 58
click at [890, 394] on span "Sjúkrasjóður" at bounding box center [943, 397] width 164 height 9
click at [989, 457] on button "Sækja um" at bounding box center [1002, 466] width 45 height 19
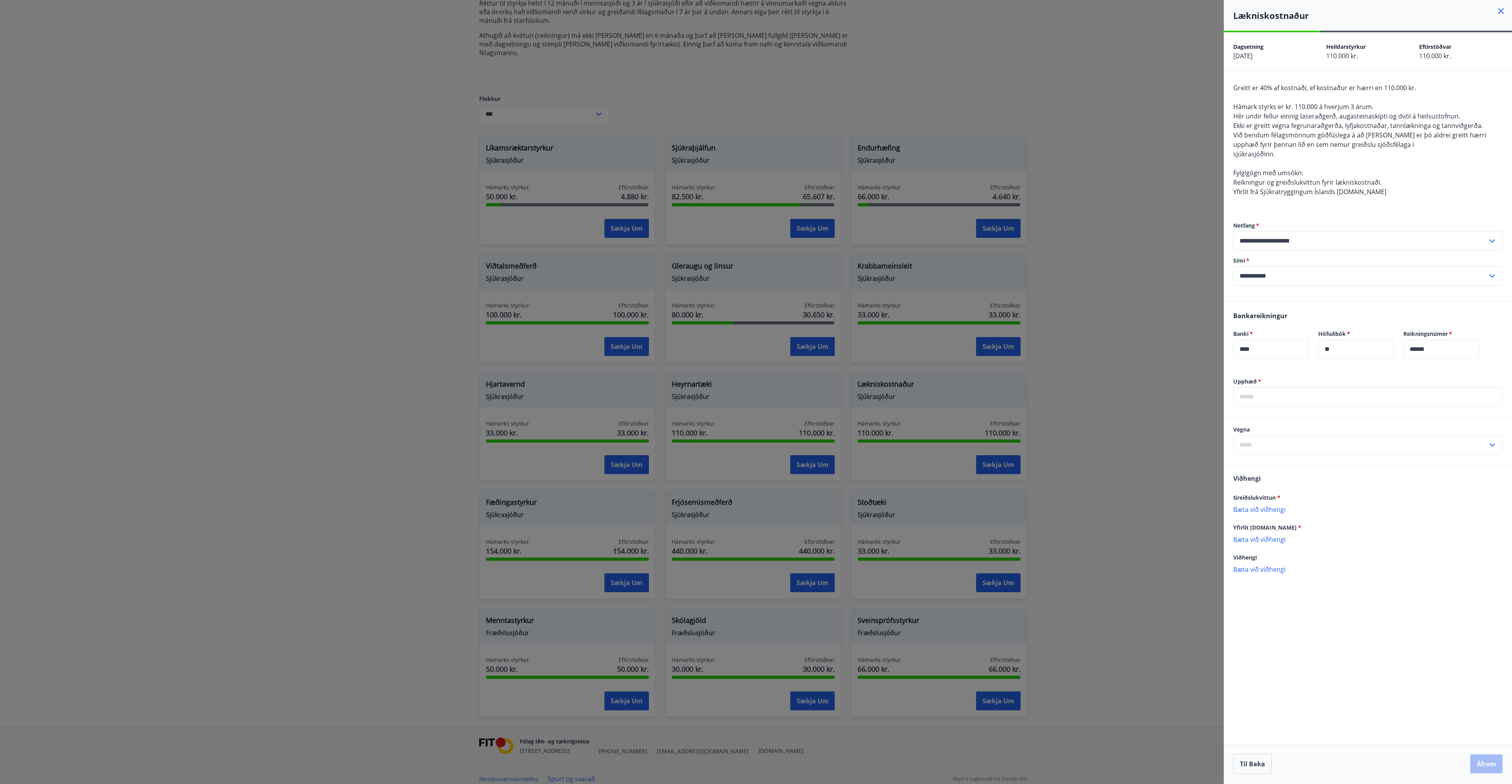
click at [1186, 263] on div at bounding box center [756, 392] width 1512 height 784
